Goal: Task Accomplishment & Management: Use online tool/utility

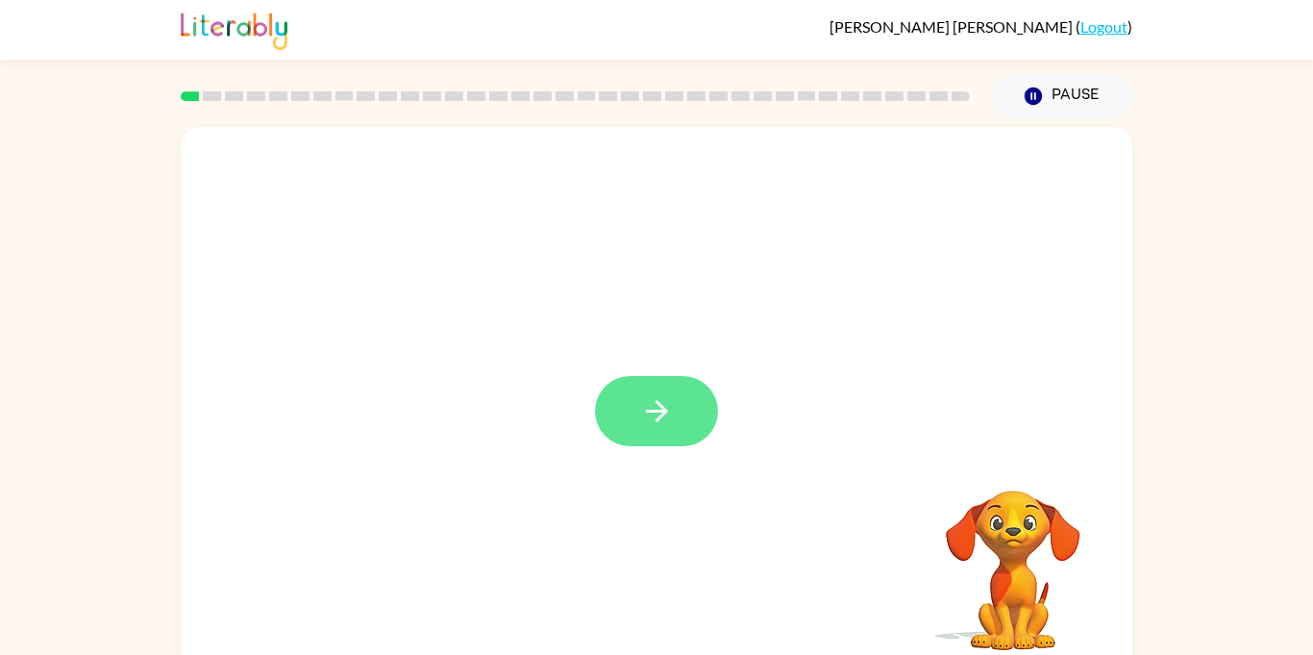
click at [678, 415] on button "button" at bounding box center [656, 411] width 123 height 70
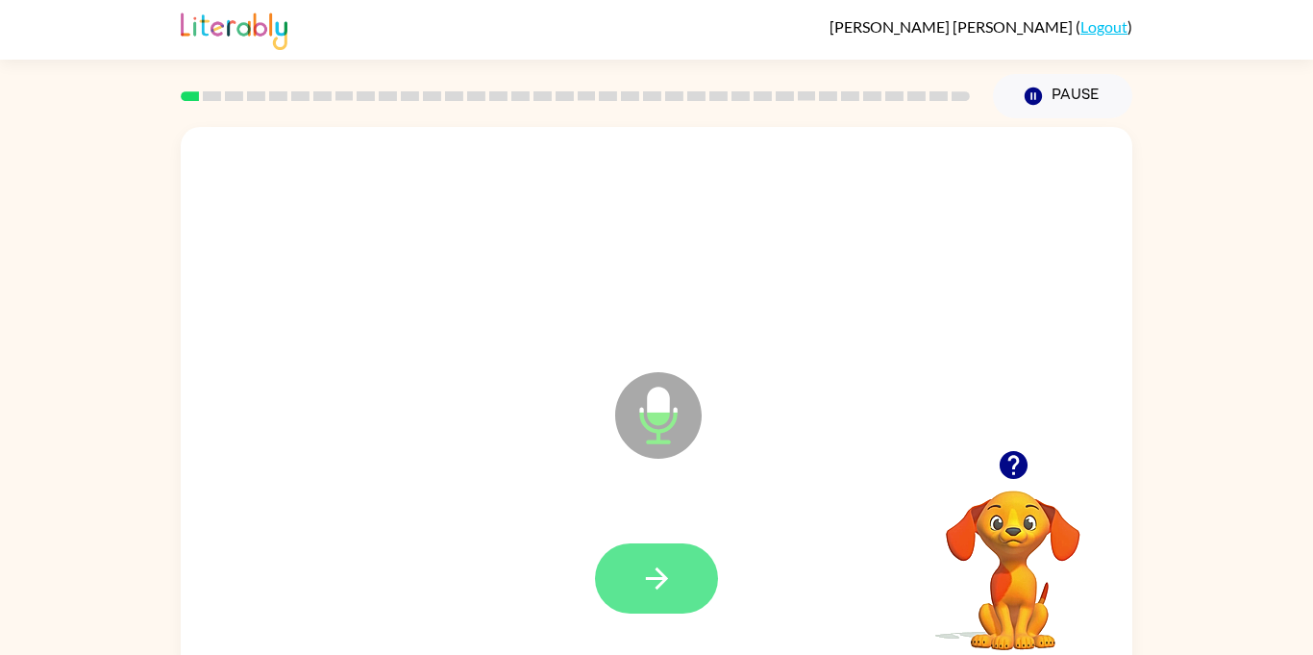
click at [664, 578] on icon "button" at bounding box center [656, 578] width 22 height 22
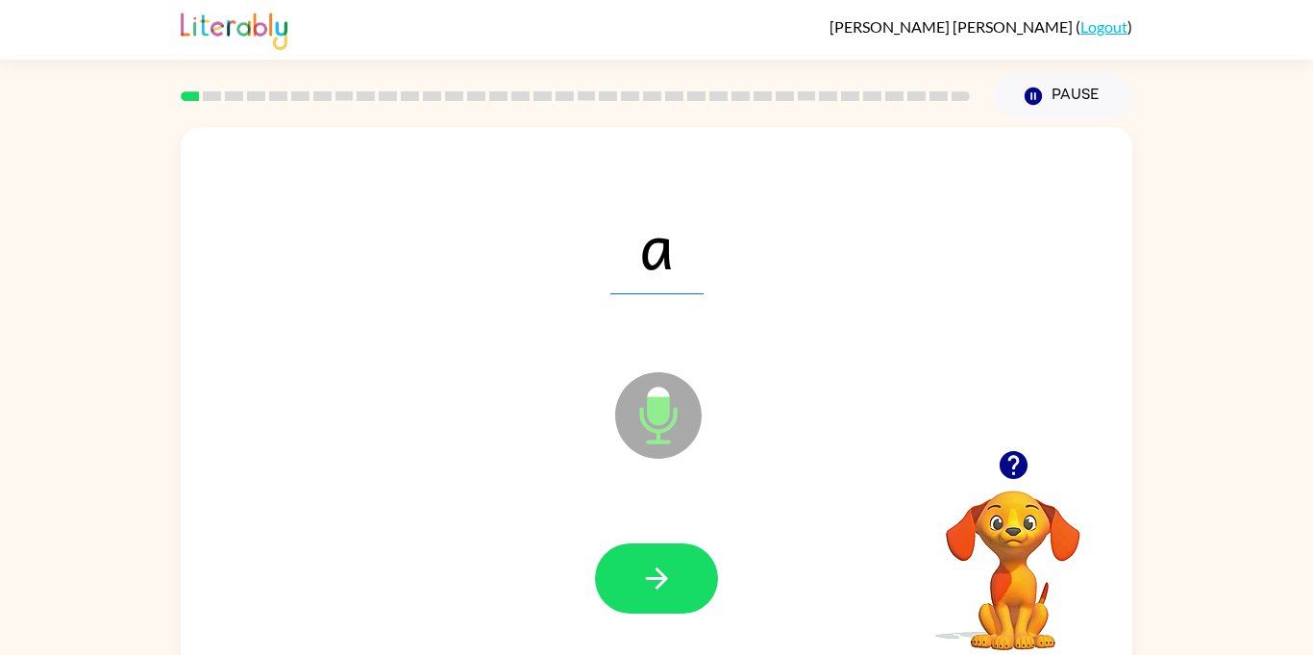
click at [1023, 519] on video "Your browser must support playing .mp4 files to use Literably. Please try using…" at bounding box center [1013, 556] width 192 height 192
click at [691, 576] on button "button" at bounding box center [656, 578] width 123 height 70
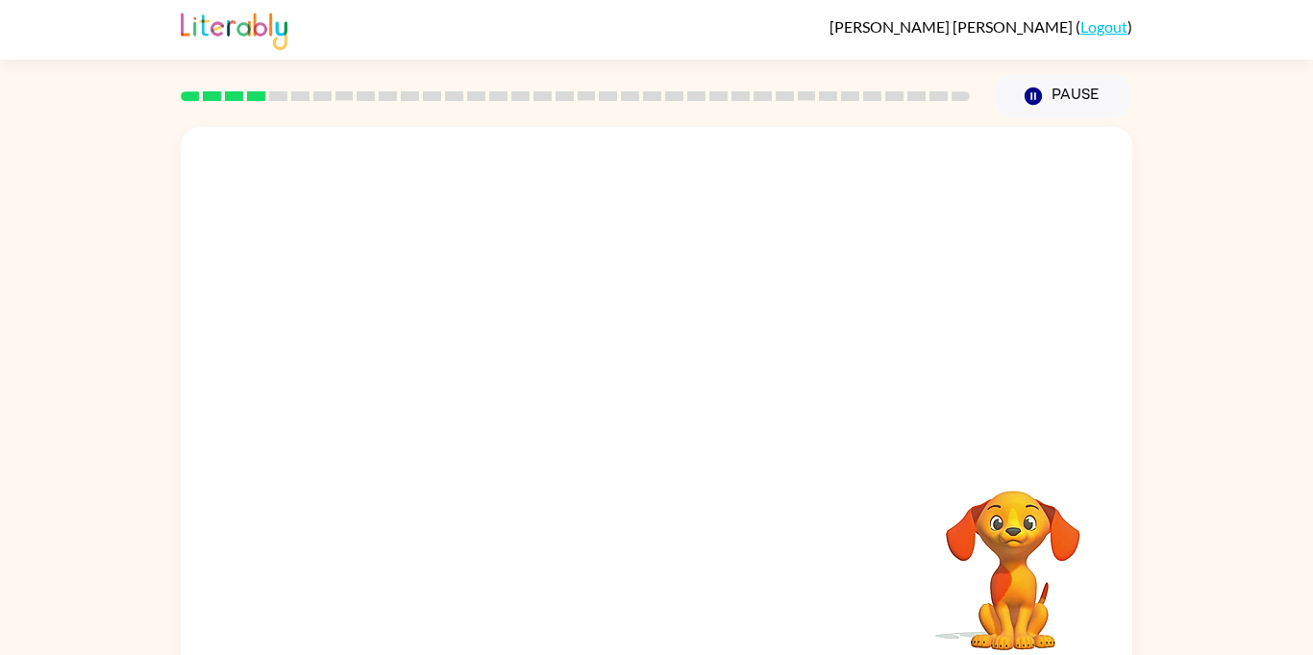
click at [788, 556] on div "Your browser must support playing .mp4 files to use Literably. Please try using…" at bounding box center [657, 401] width 952 height 549
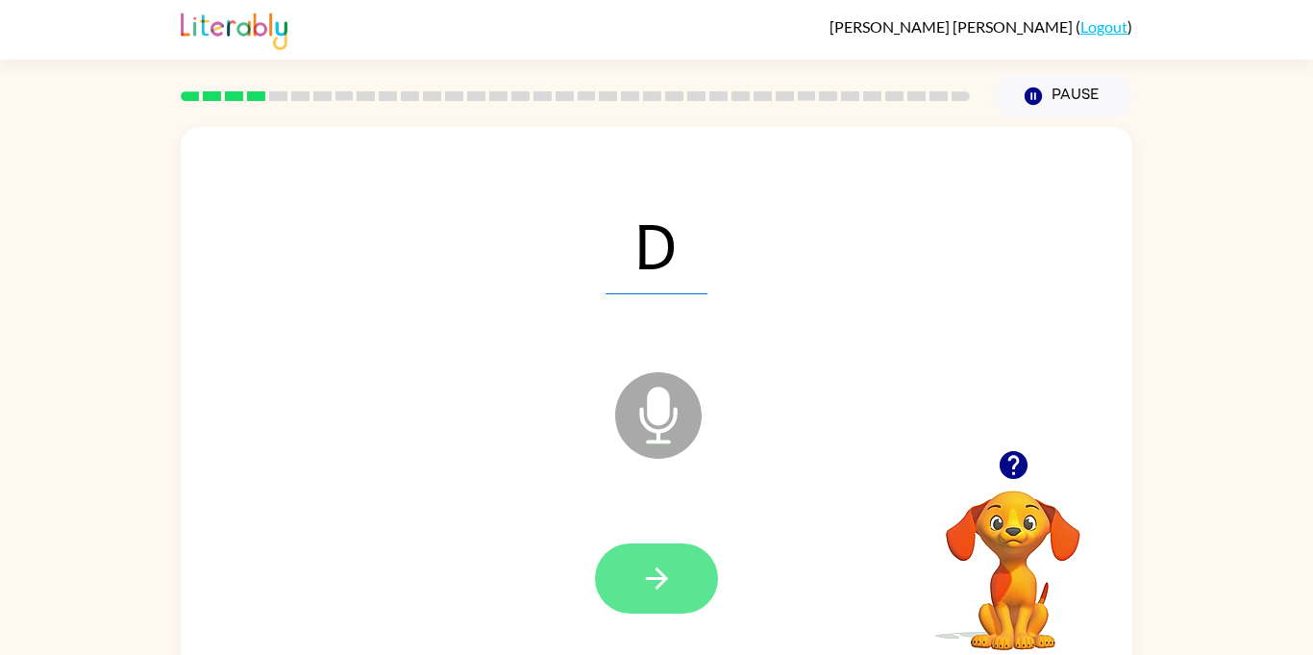
click at [677, 584] on button "button" at bounding box center [656, 578] width 123 height 70
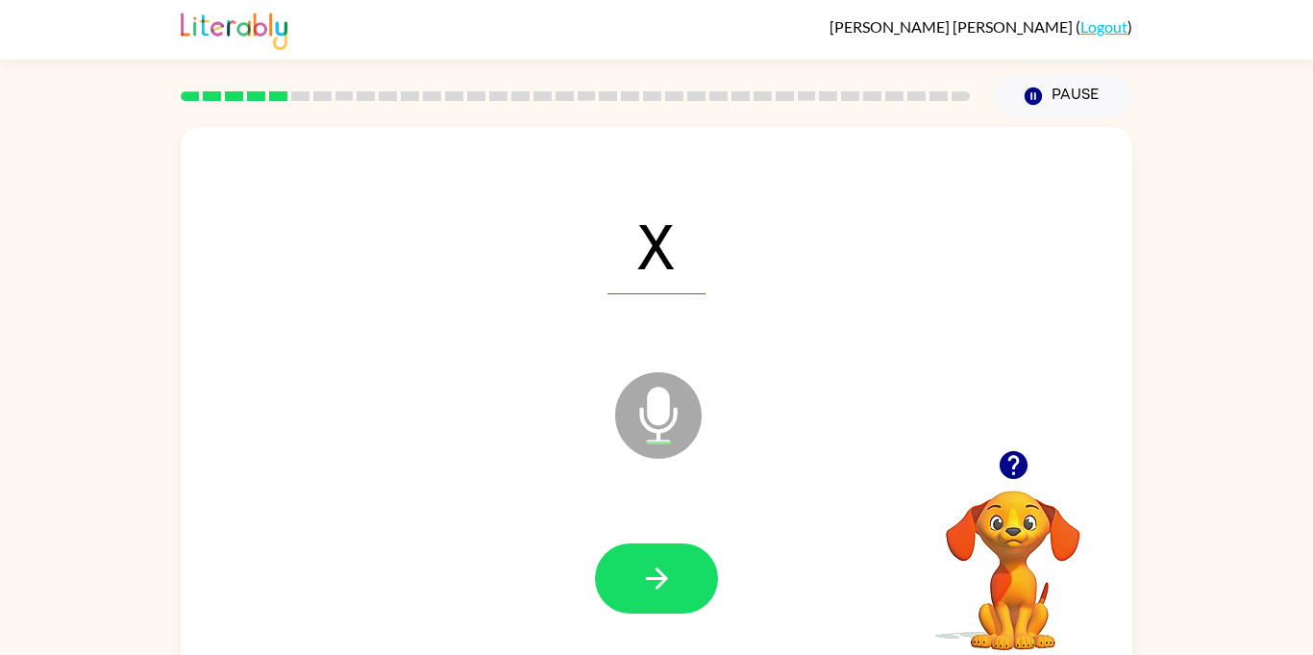
click at [677, 584] on button "button" at bounding box center [656, 578] width 123 height 70
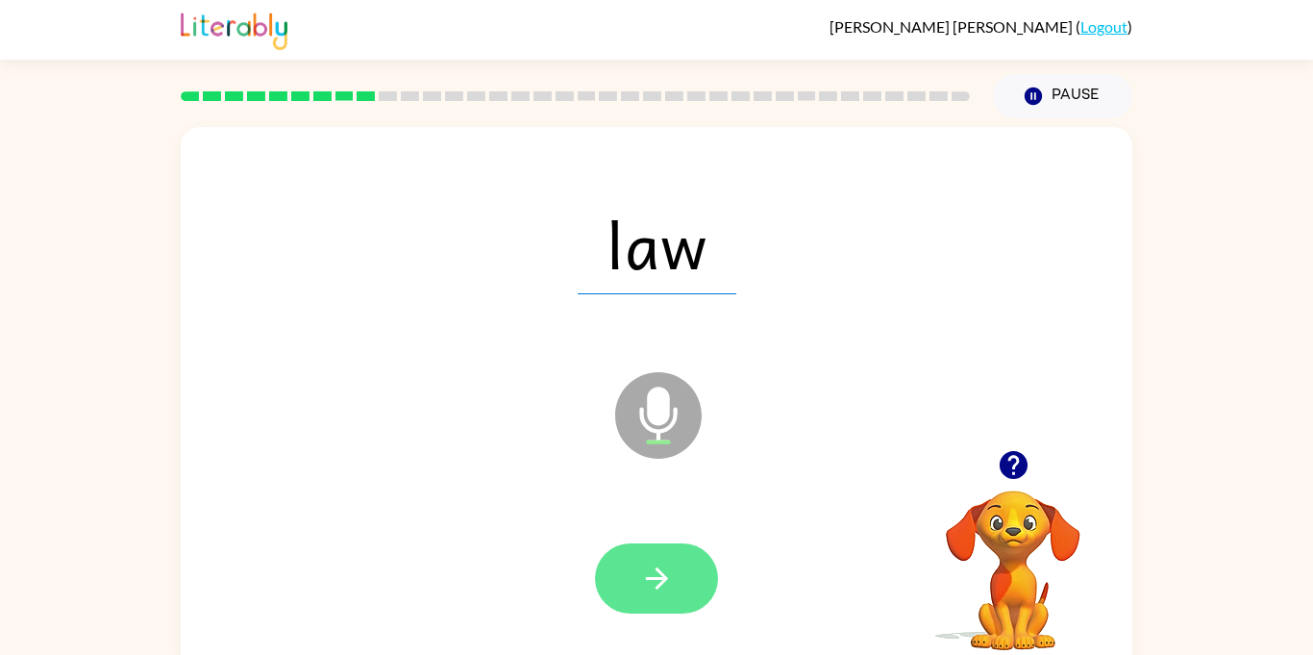
click at [653, 568] on icon "button" at bounding box center [657, 578] width 34 height 34
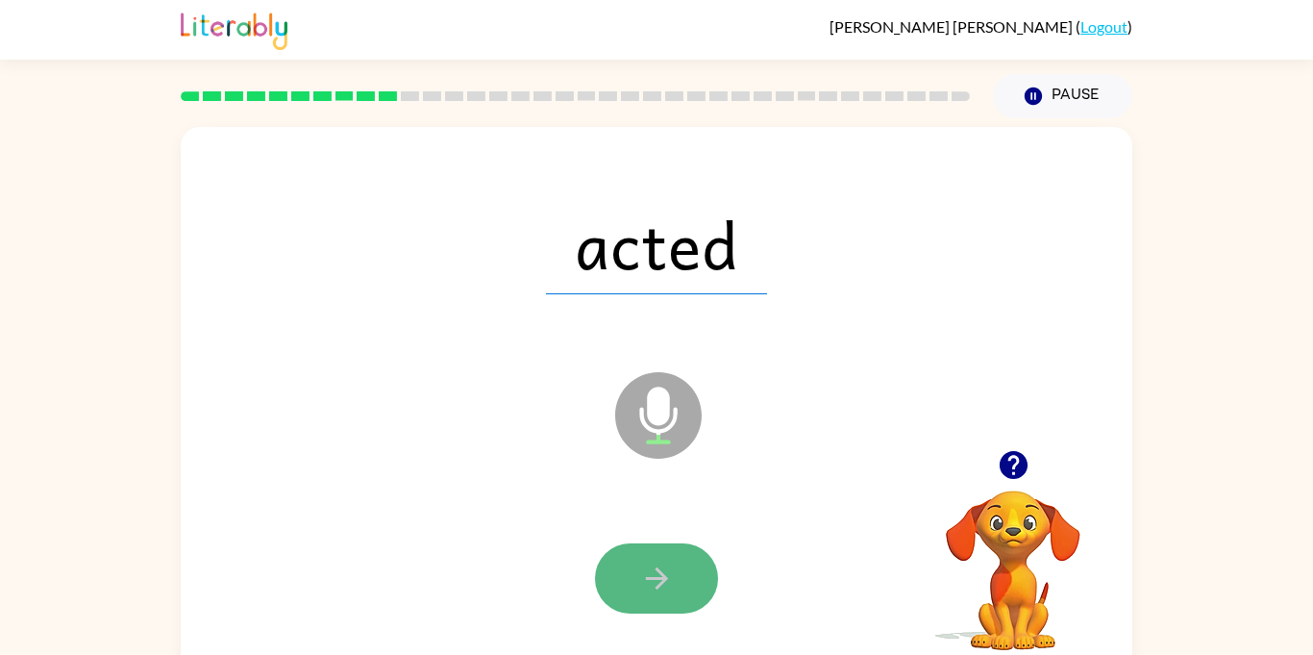
click at [657, 561] on icon "button" at bounding box center [657, 578] width 34 height 34
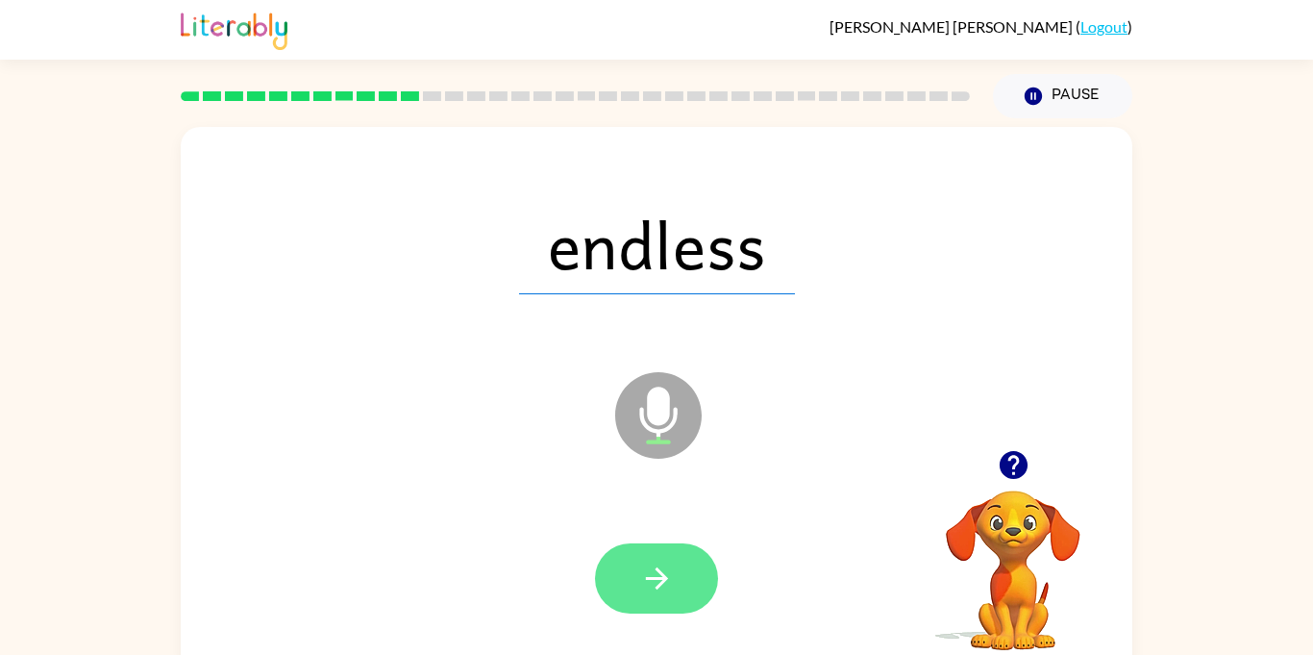
click at [663, 569] on icon "button" at bounding box center [657, 578] width 34 height 34
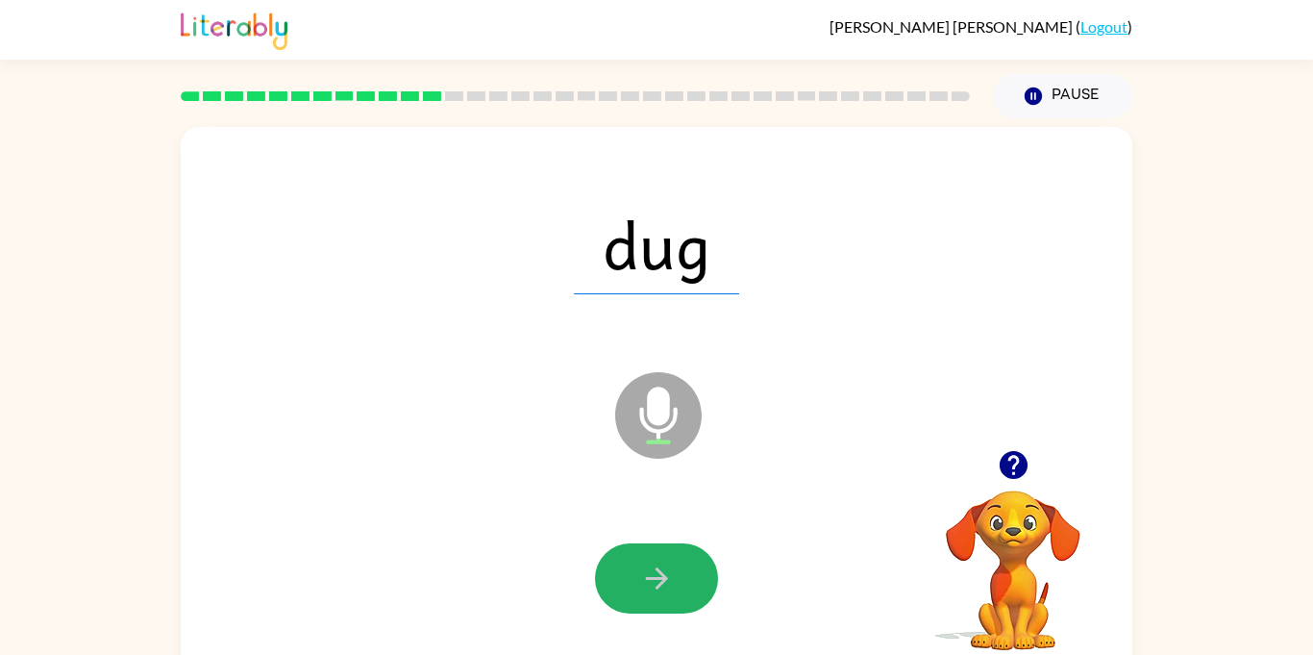
click at [663, 569] on icon "button" at bounding box center [657, 578] width 34 height 34
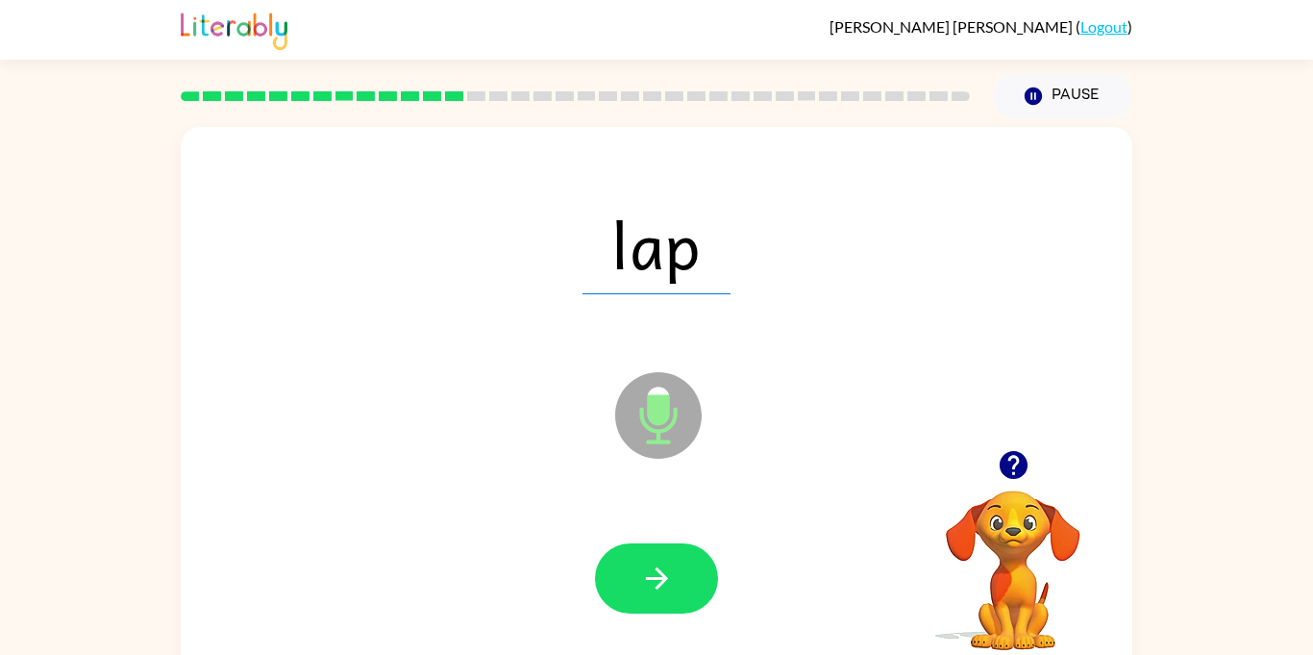
click at [663, 569] on icon "button" at bounding box center [657, 578] width 34 height 34
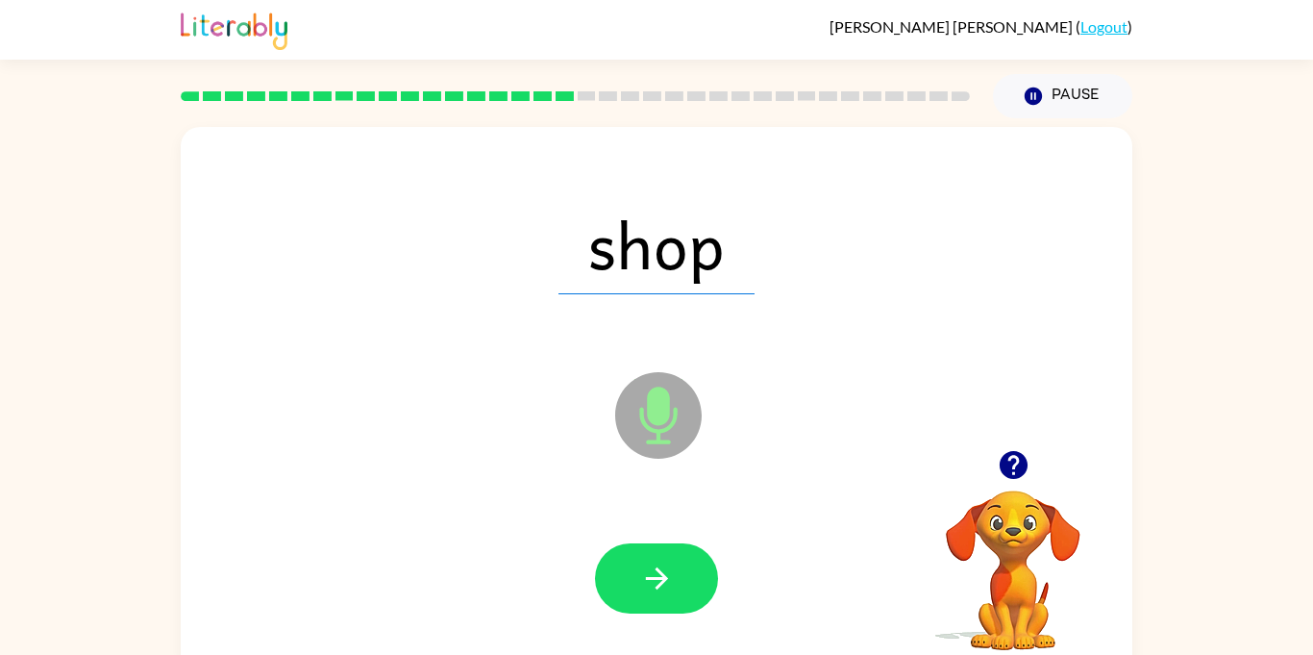
click at [663, 569] on icon "button" at bounding box center [657, 578] width 34 height 34
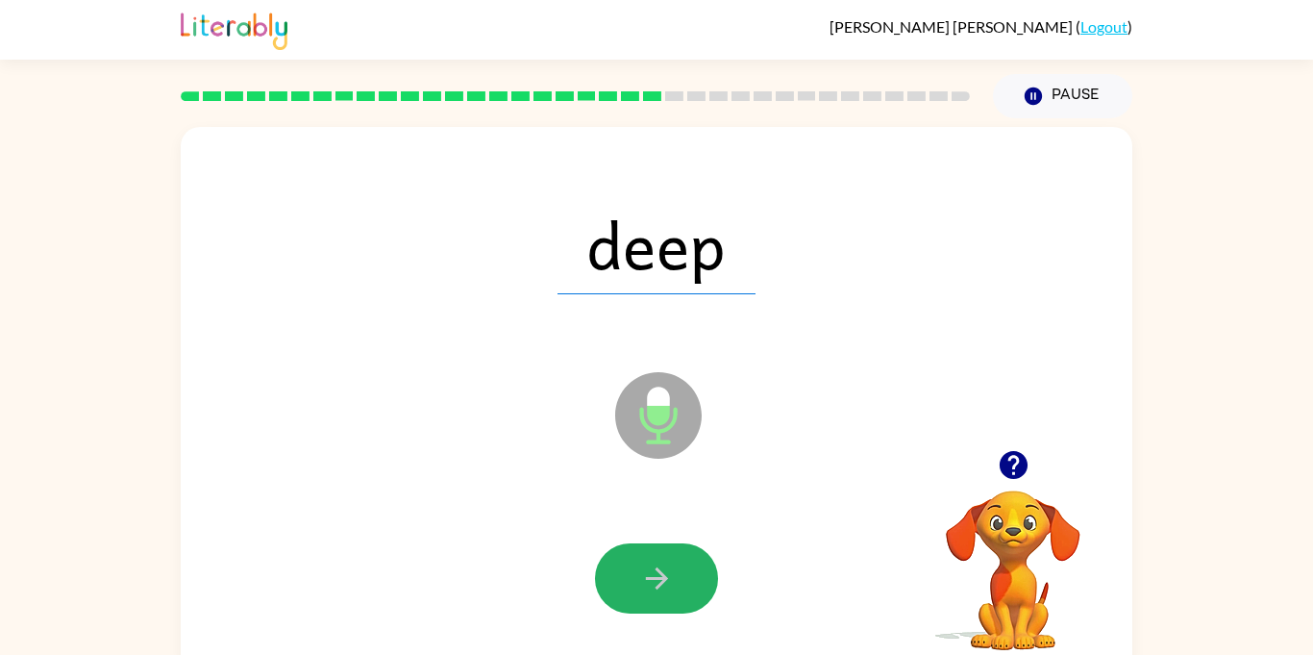
click at [663, 569] on icon "button" at bounding box center [657, 578] width 34 height 34
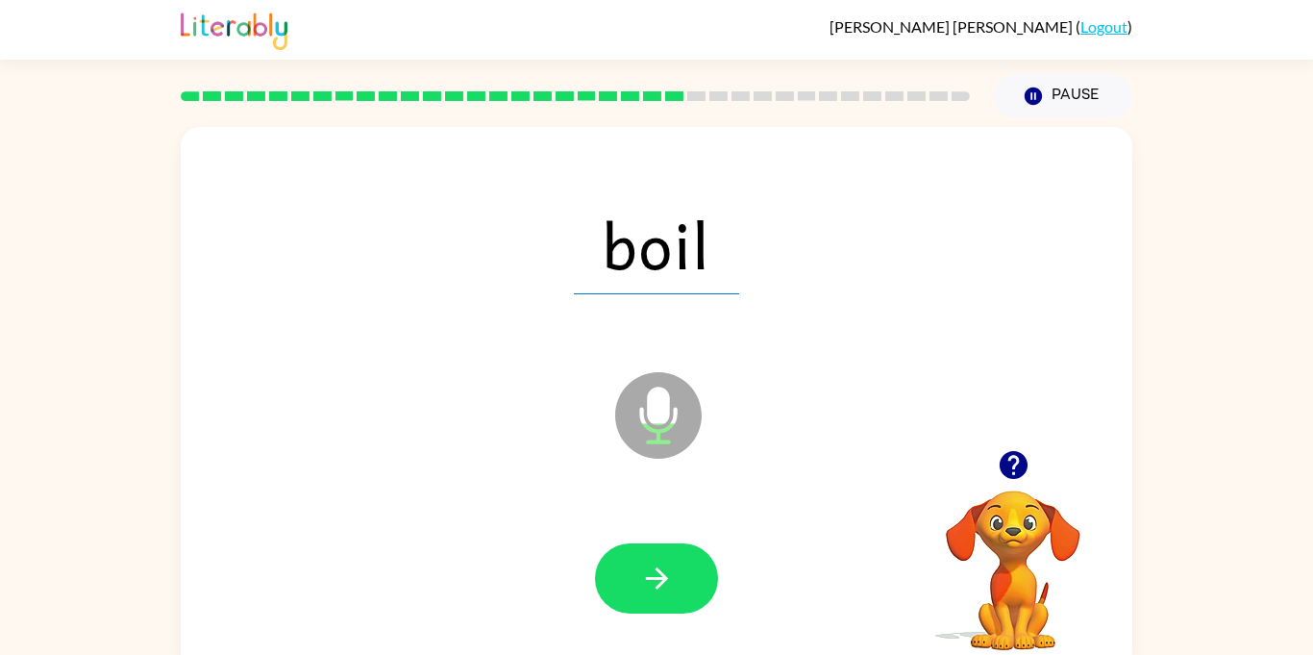
click at [663, 569] on icon "button" at bounding box center [657, 578] width 34 height 34
click at [663, 569] on div at bounding box center [656, 578] width 123 height 70
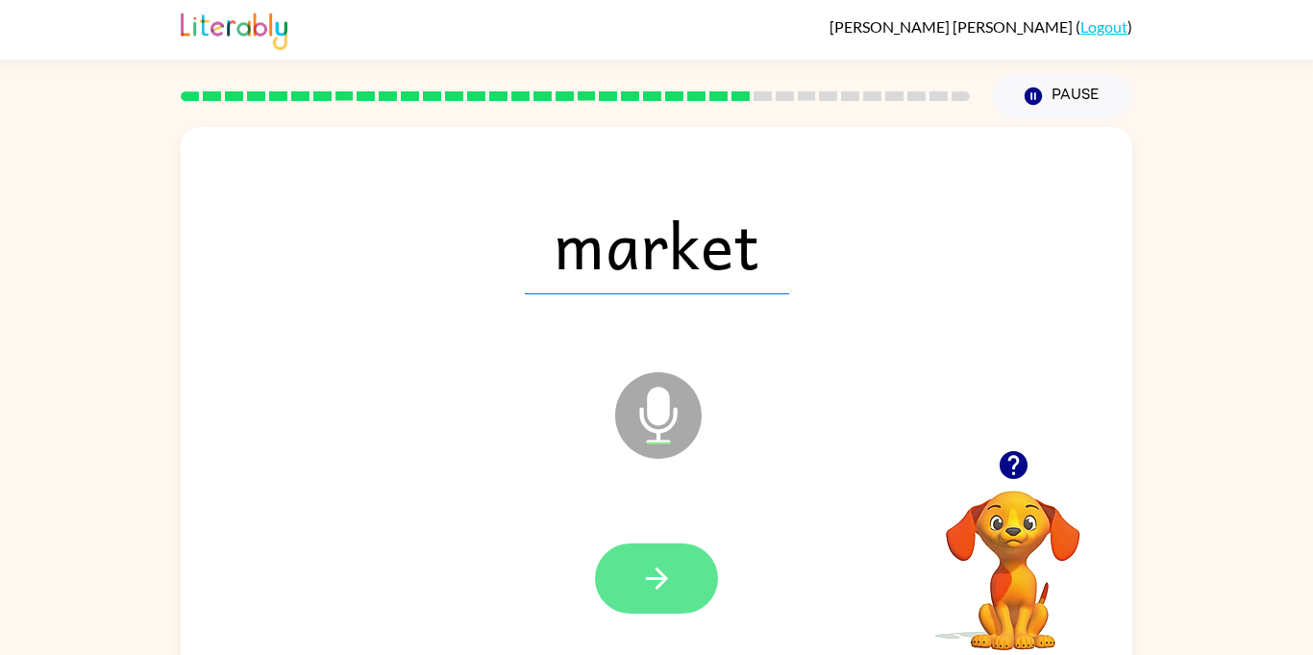
click at [654, 559] on button "button" at bounding box center [656, 578] width 123 height 70
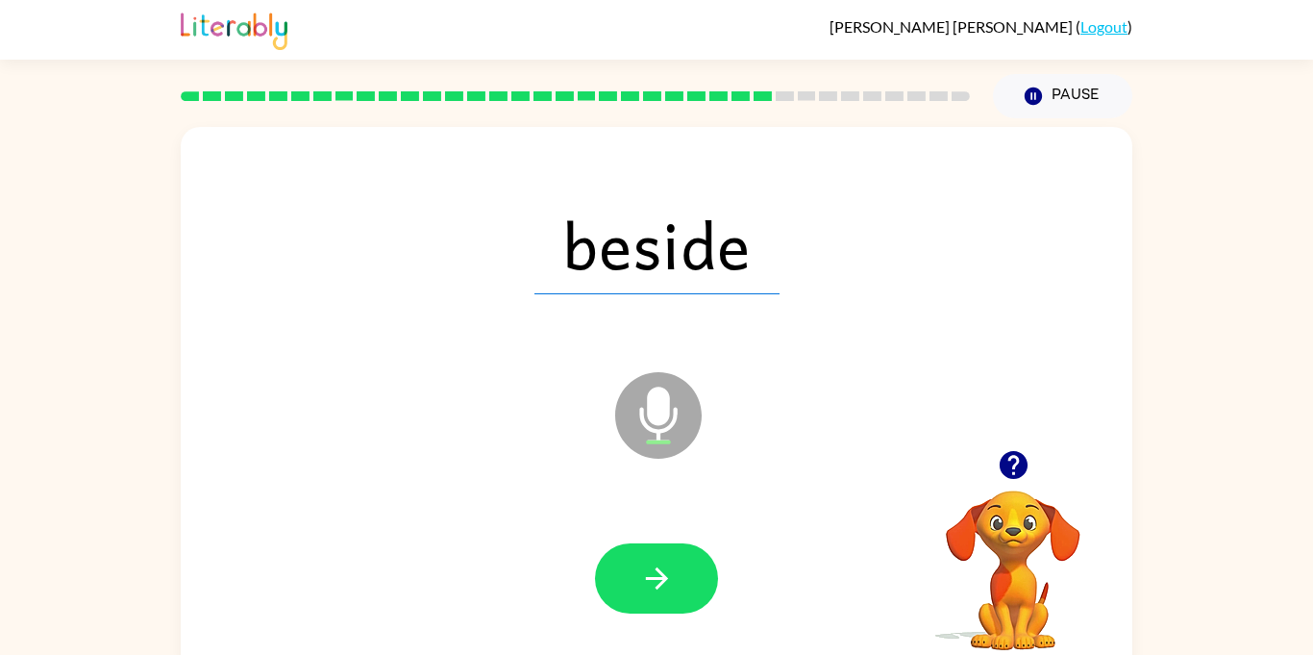
click at [654, 559] on button "button" at bounding box center [656, 578] width 123 height 70
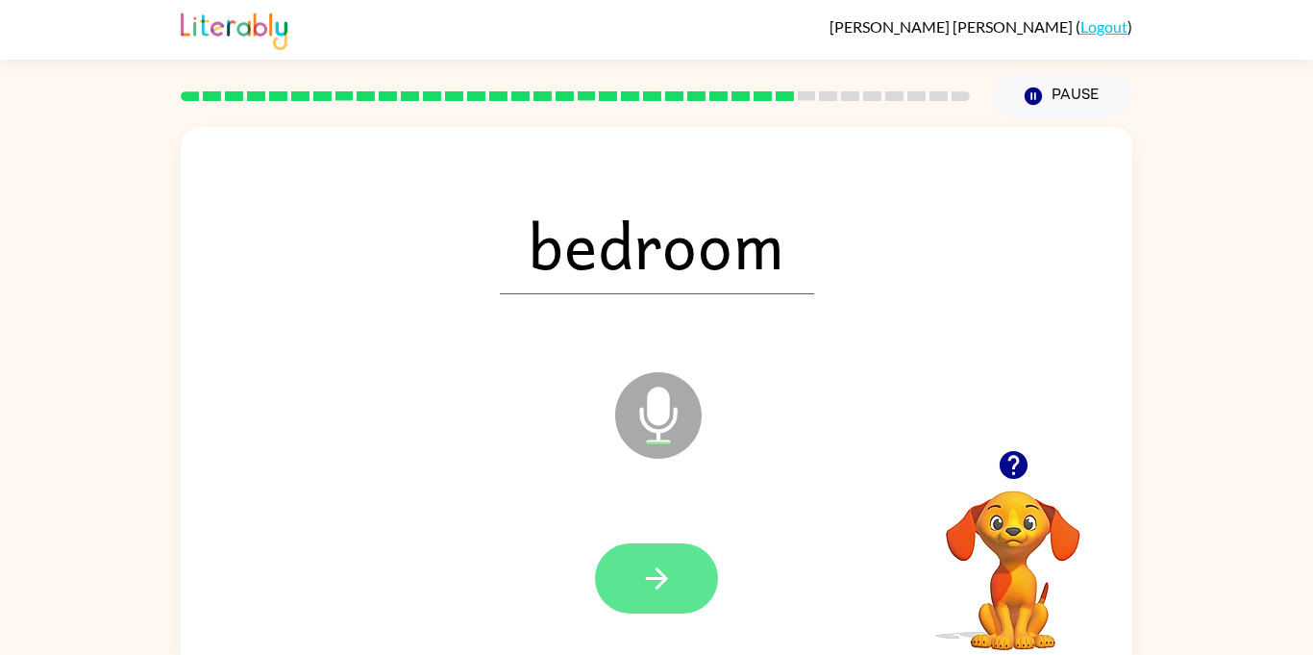
click at [652, 549] on button "button" at bounding box center [656, 578] width 123 height 70
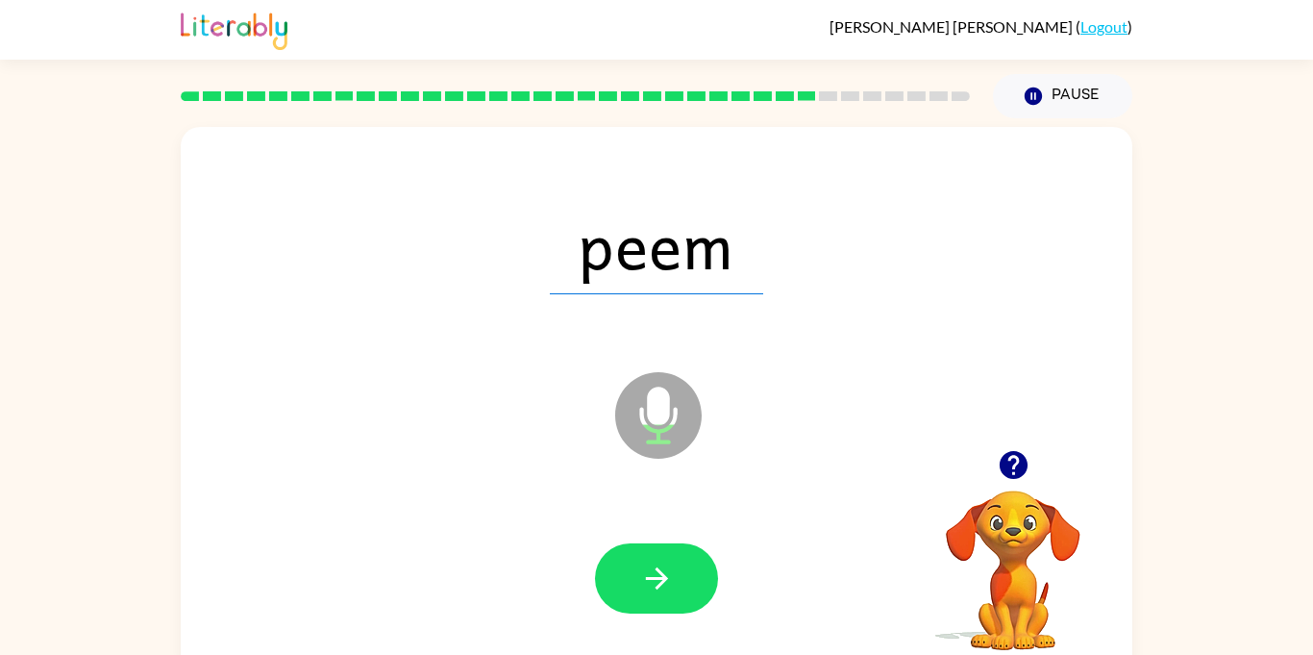
click at [1011, 453] on icon "button" at bounding box center [1013, 465] width 28 height 28
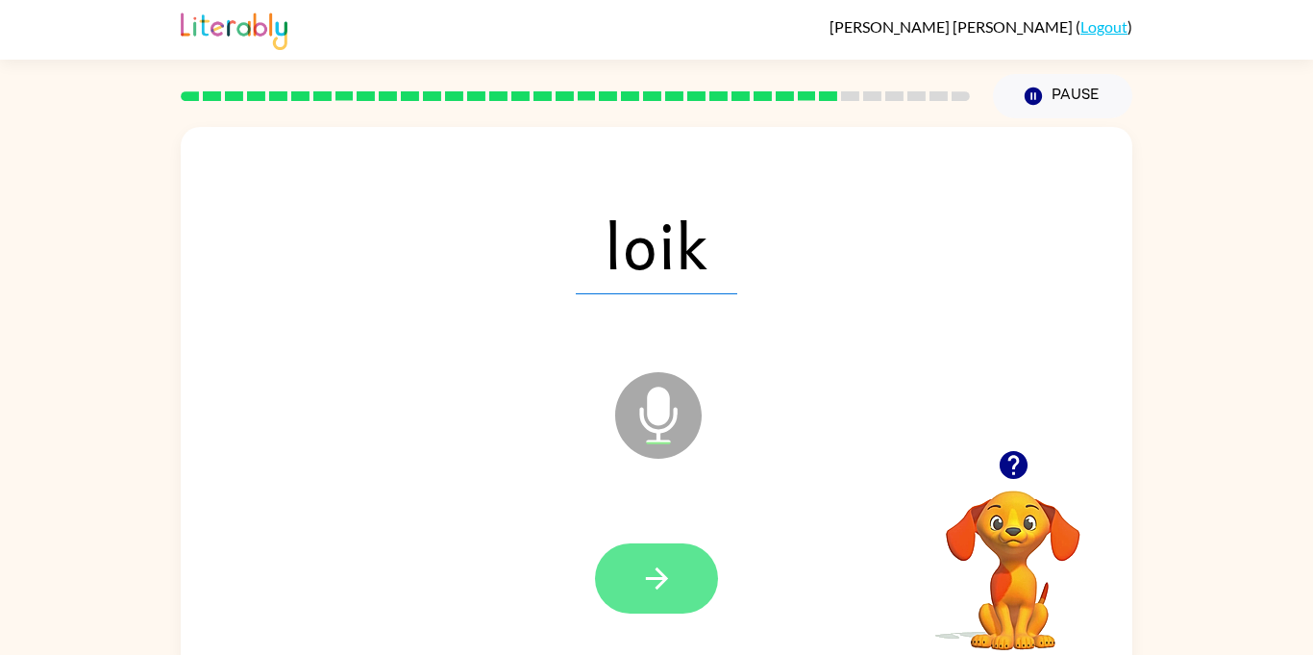
click at [652, 566] on icon "button" at bounding box center [657, 578] width 34 height 34
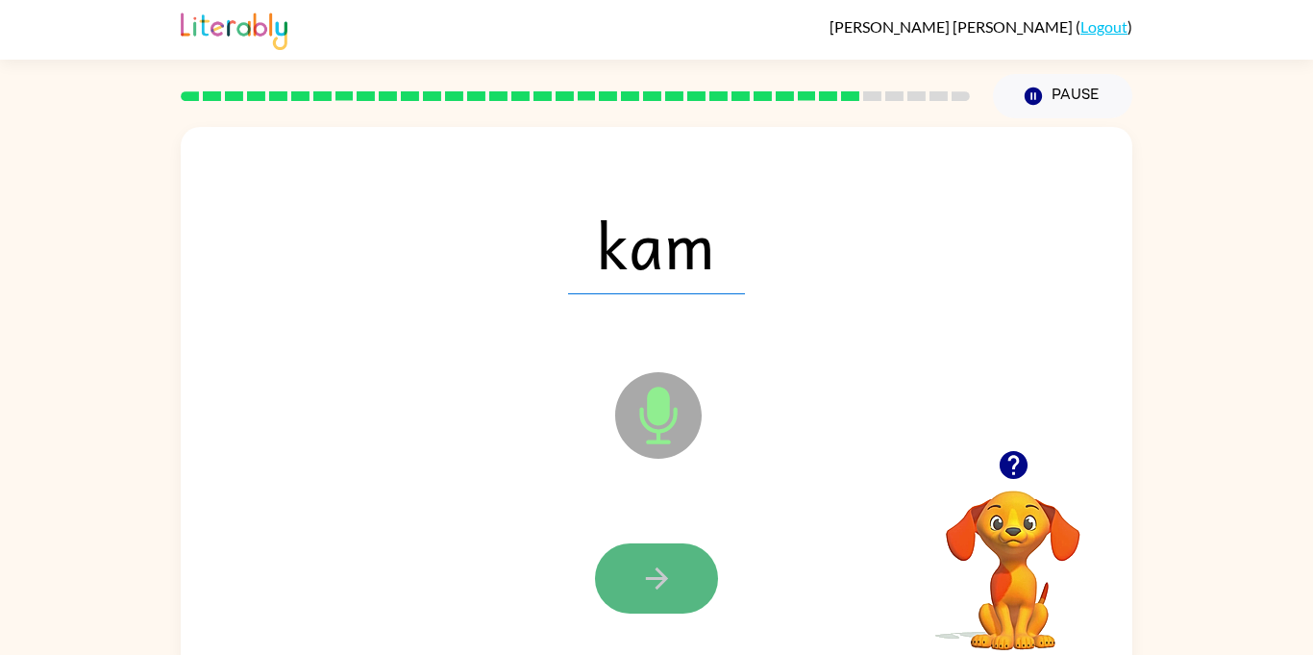
click at [655, 586] on icon "button" at bounding box center [657, 578] width 34 height 34
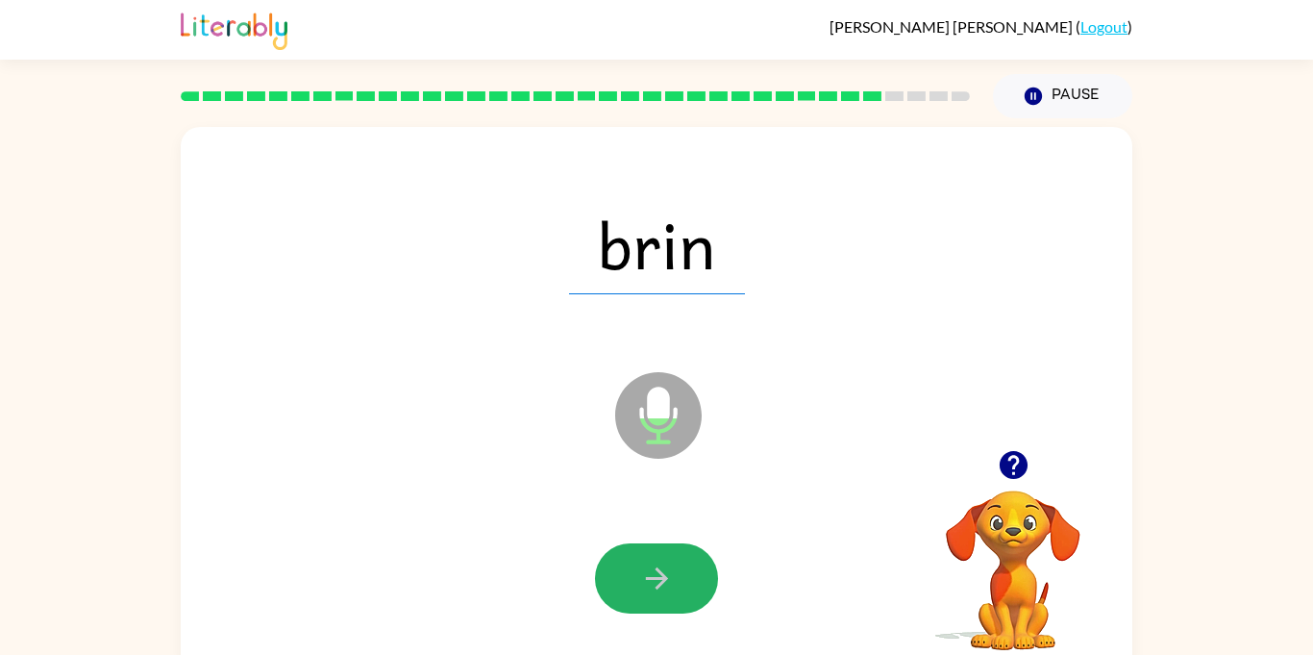
click at [655, 586] on icon "button" at bounding box center [657, 578] width 34 height 34
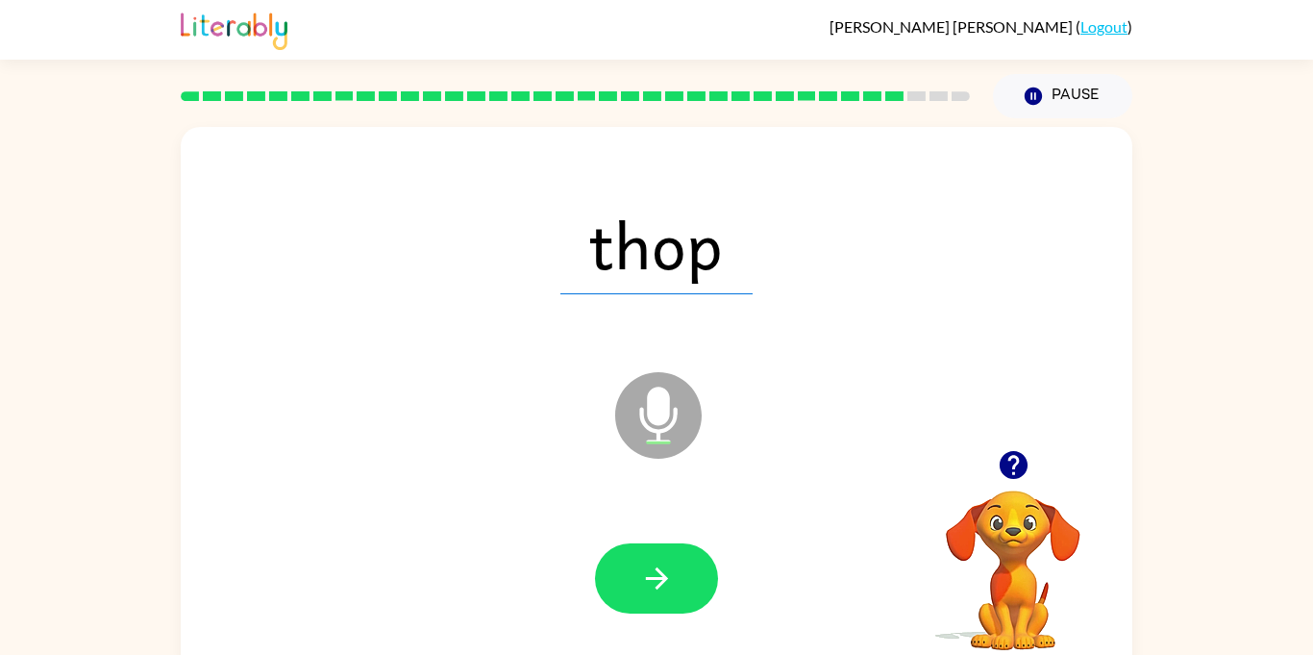
click at [655, 586] on icon "button" at bounding box center [657, 578] width 34 height 34
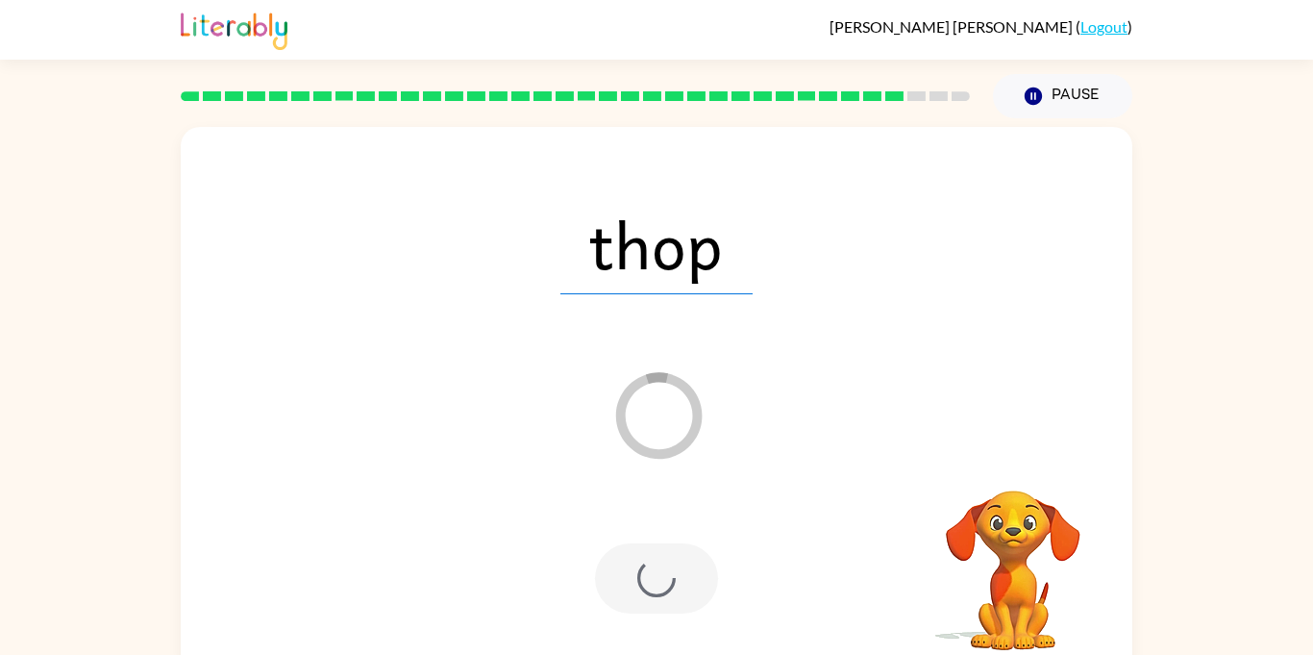
click at [655, 586] on div at bounding box center [656, 578] width 123 height 70
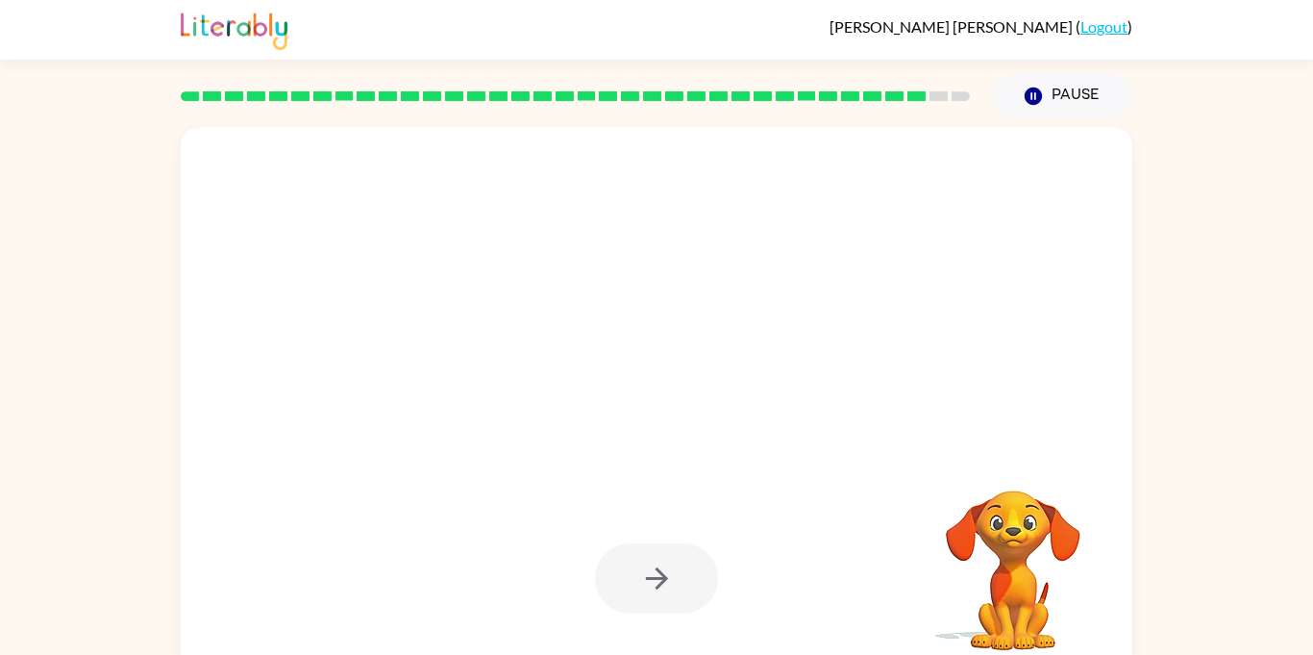
click at [668, 570] on div at bounding box center [656, 578] width 123 height 70
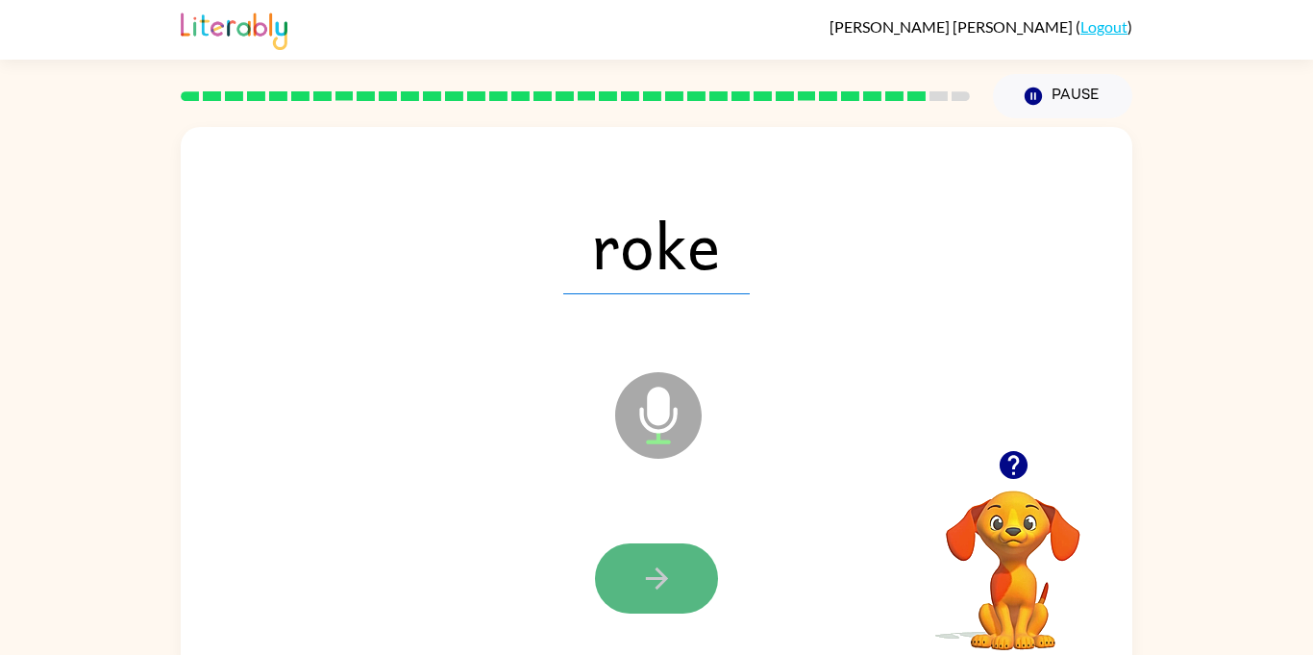
click at [673, 571] on button "button" at bounding box center [656, 578] width 123 height 70
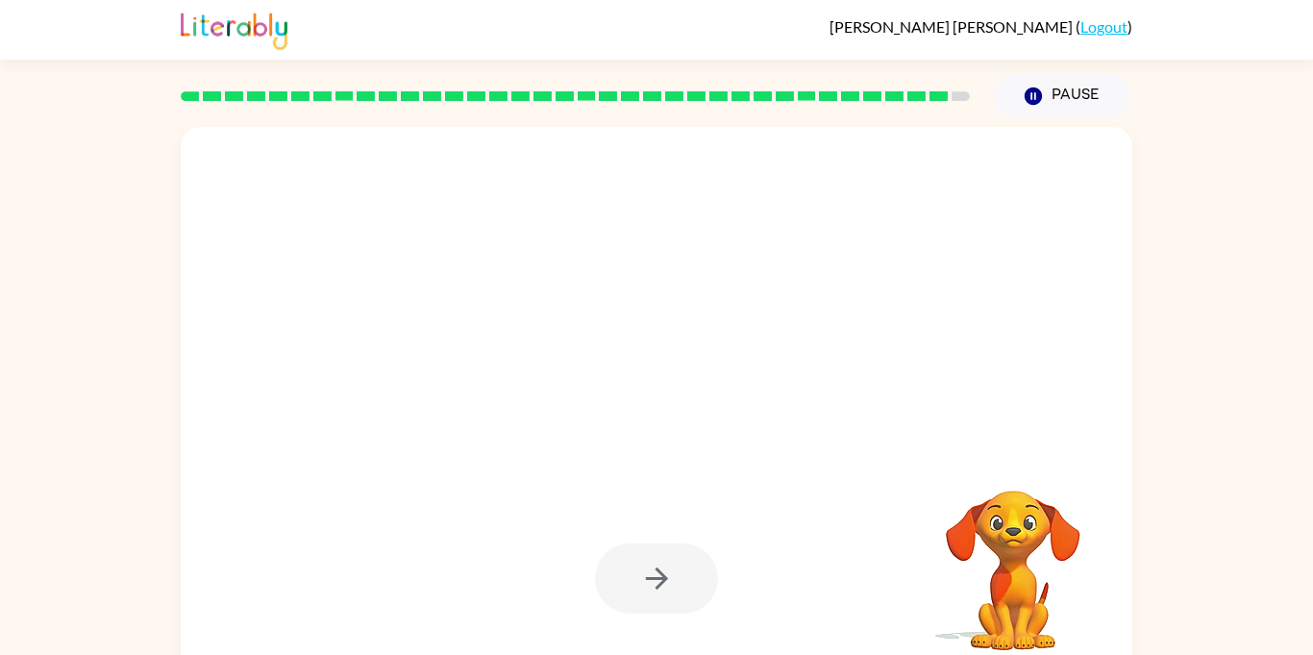
click at [669, 573] on div at bounding box center [656, 578] width 123 height 70
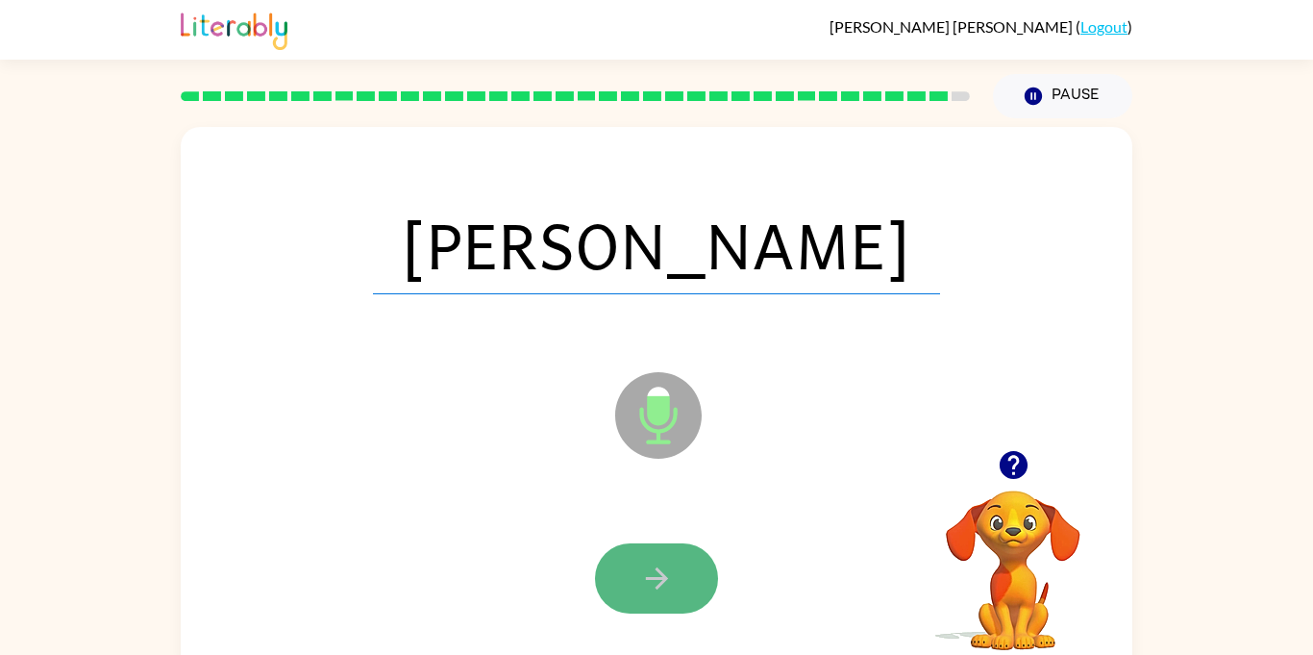
click at [680, 576] on button "button" at bounding box center [656, 578] width 123 height 70
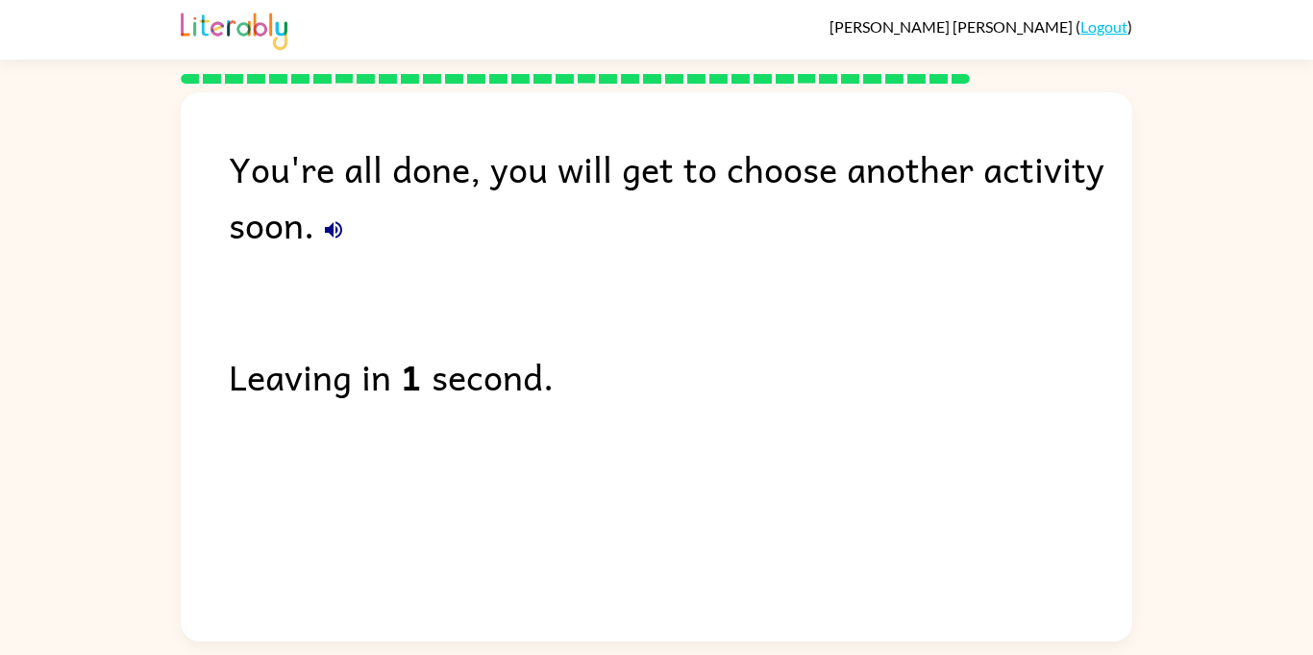
click at [838, 561] on div "You're all done, you will get to choose another activity soon. Leaving in 1 sec…" at bounding box center [657, 361] width 952 height 539
